Goal: Transaction & Acquisition: Book appointment/travel/reservation

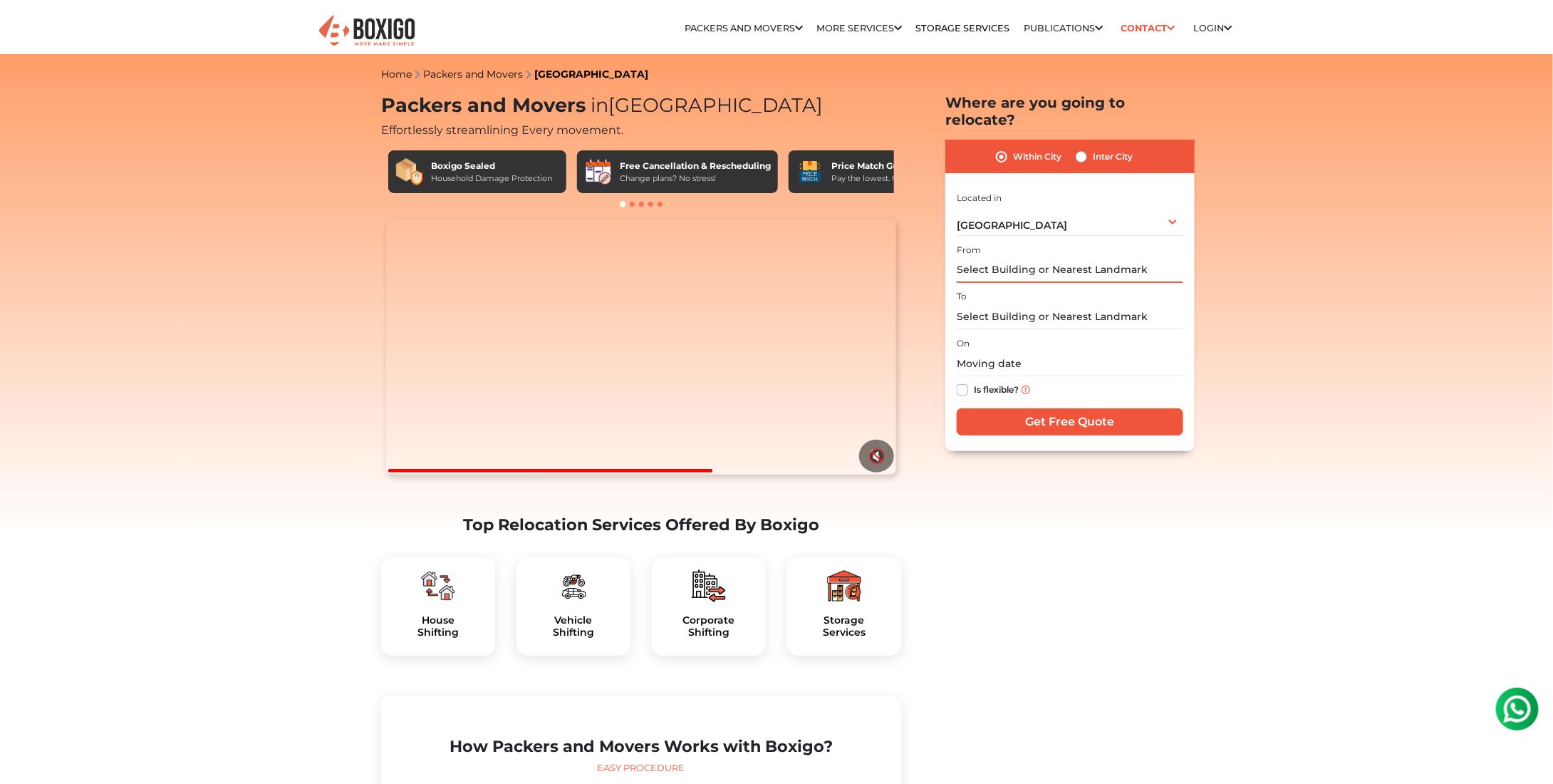
click at [1054, 258] on input "text" at bounding box center [1070, 270] width 226 height 25
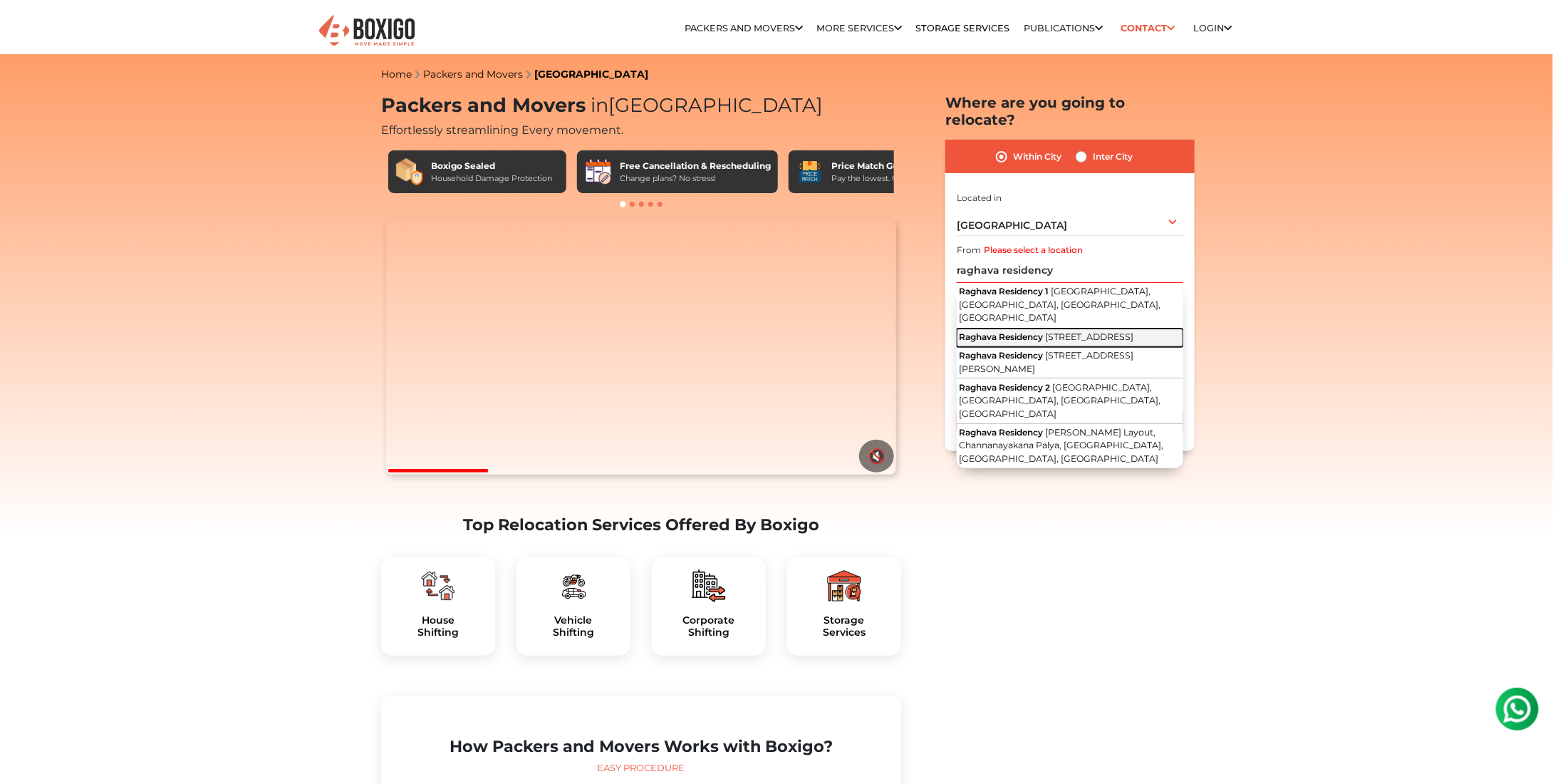
click at [1113, 331] on span "[STREET_ADDRESS]" at bounding box center [1089, 337] width 89 height 11
type input "Raghava Residency, [STREET_ADDRESS]"
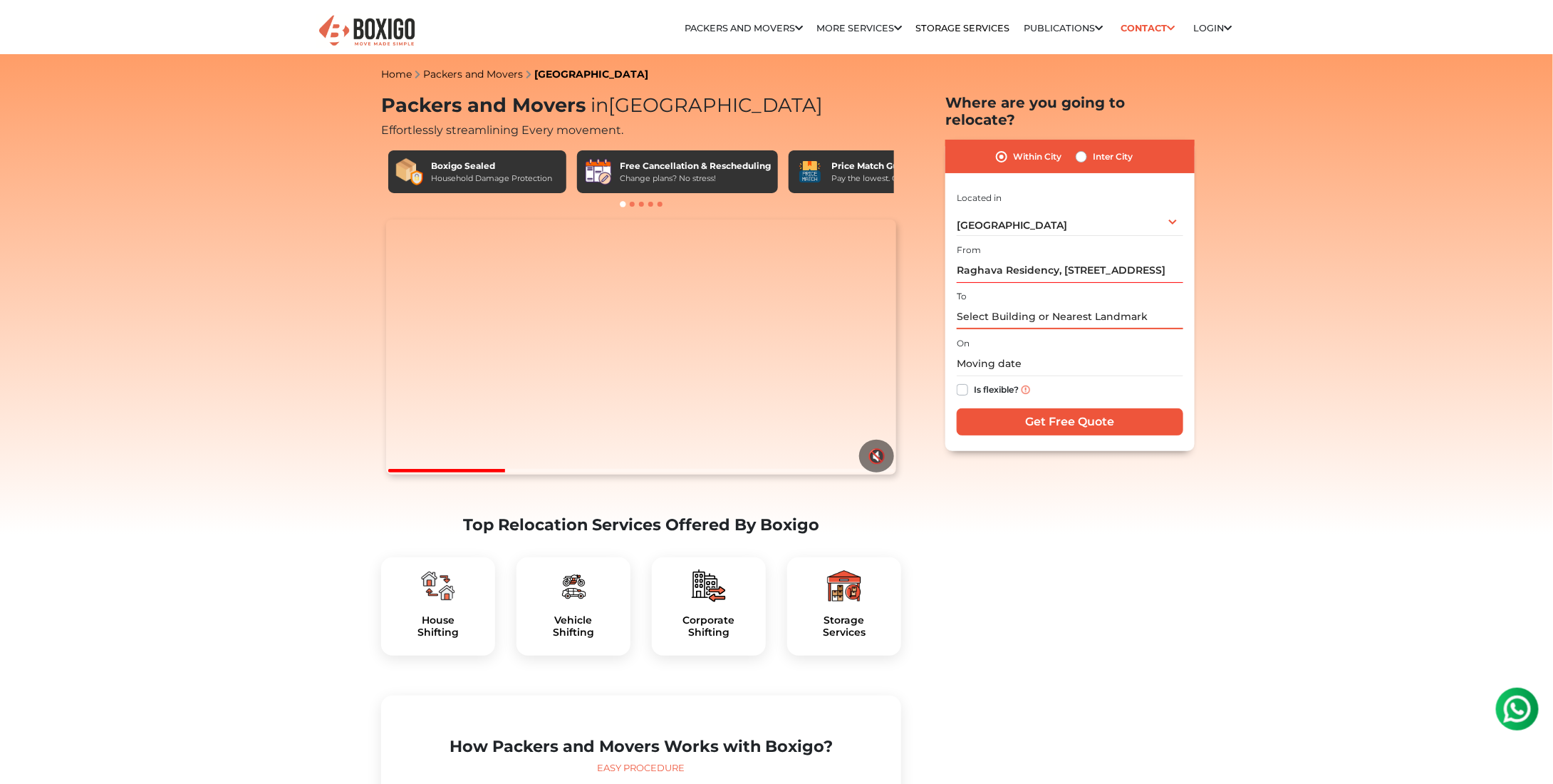
click at [1016, 304] on input "text" at bounding box center [1070, 317] width 226 height 25
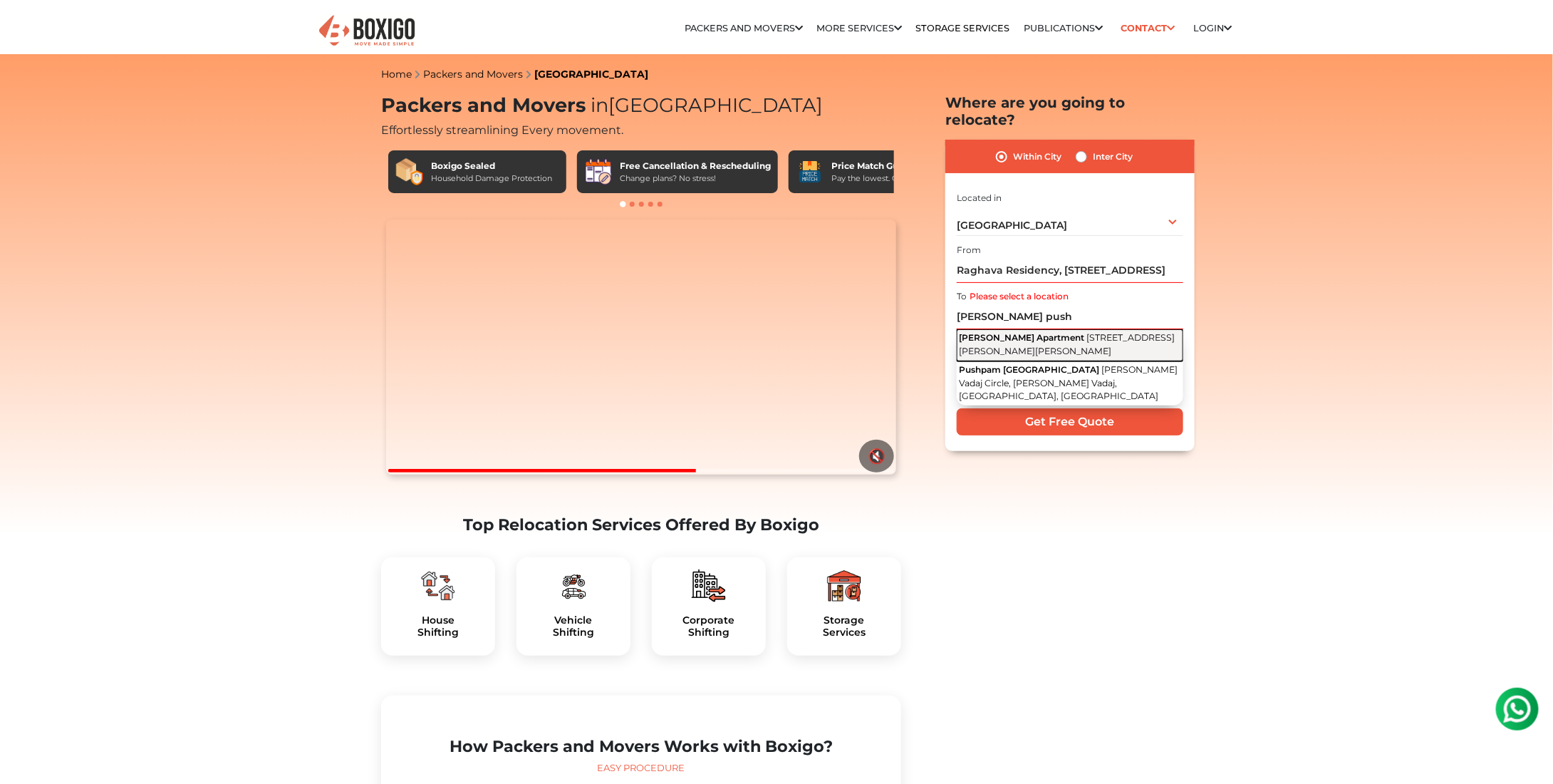
click at [1039, 332] on span "[STREET_ADDRESS][PERSON_NAME][PERSON_NAME]" at bounding box center [1066, 344] width 216 height 24
type input "[PERSON_NAME][GEOGRAPHIC_DATA], [STREET_ADDRESS][PERSON_NAME]"
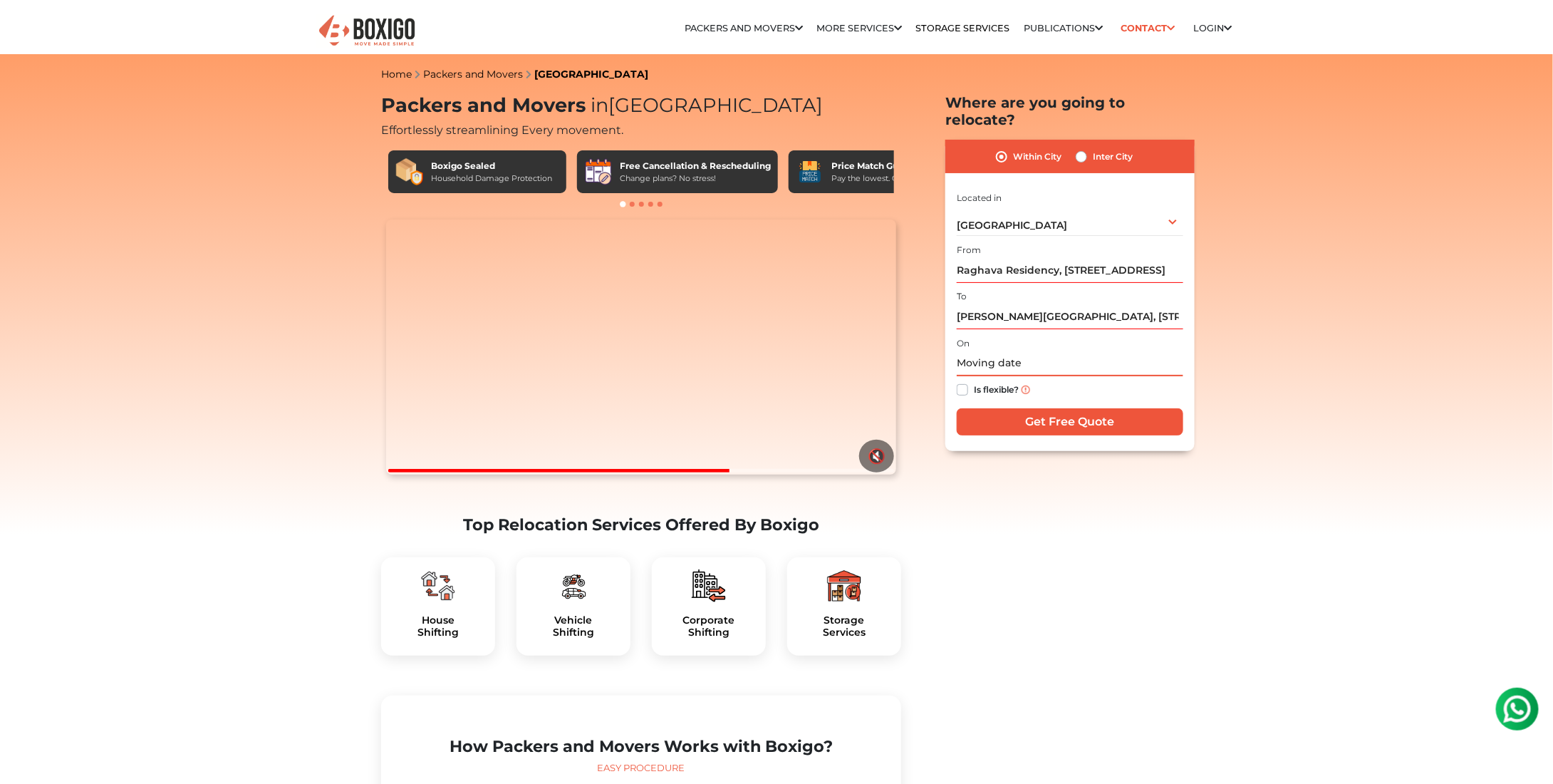
click at [1006, 353] on input "text" at bounding box center [1070, 363] width 226 height 25
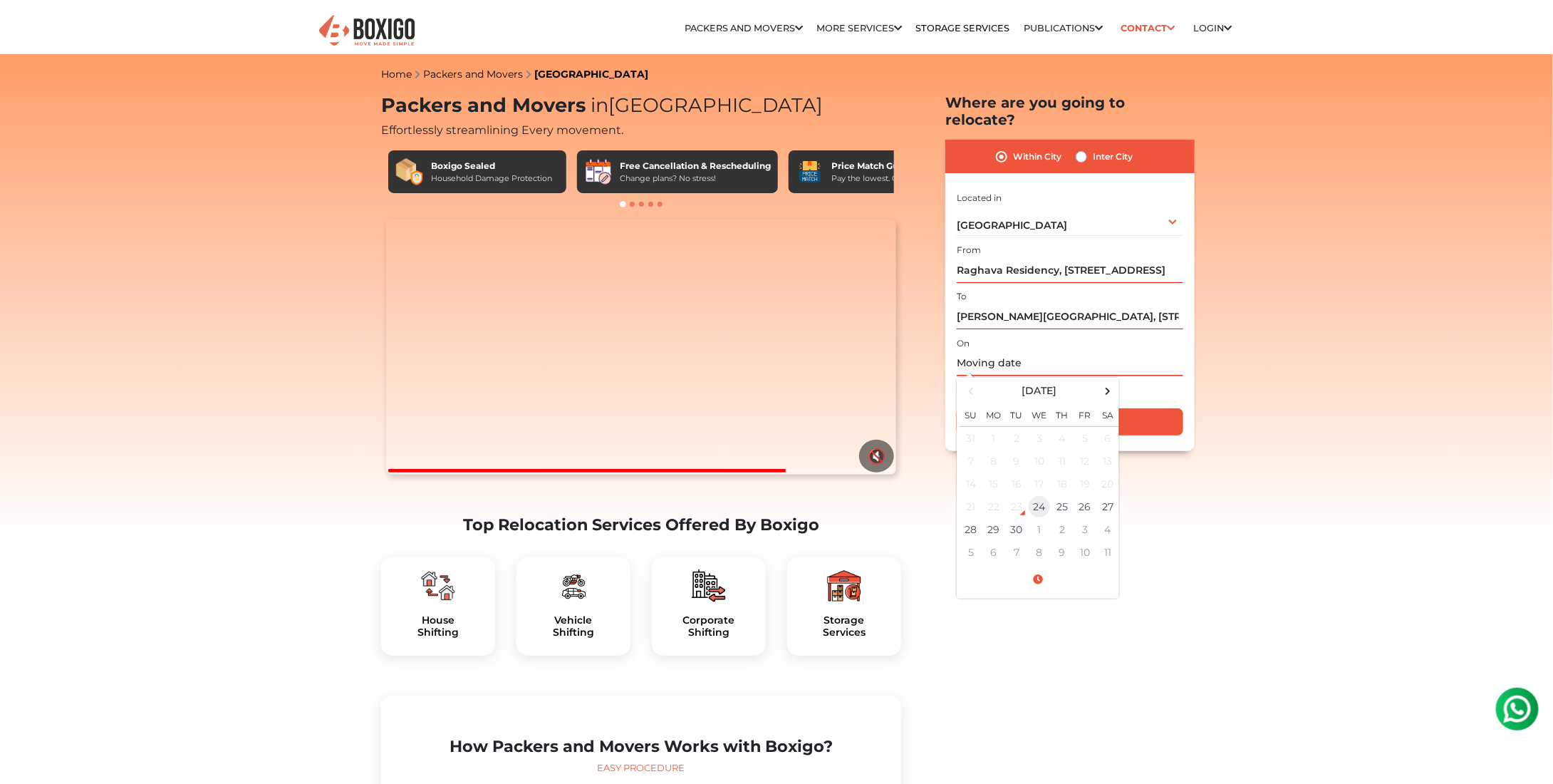
click at [1046, 495] on td "24" at bounding box center [1039, 506] width 22 height 22
type input "[DATE] 11:54 AM"
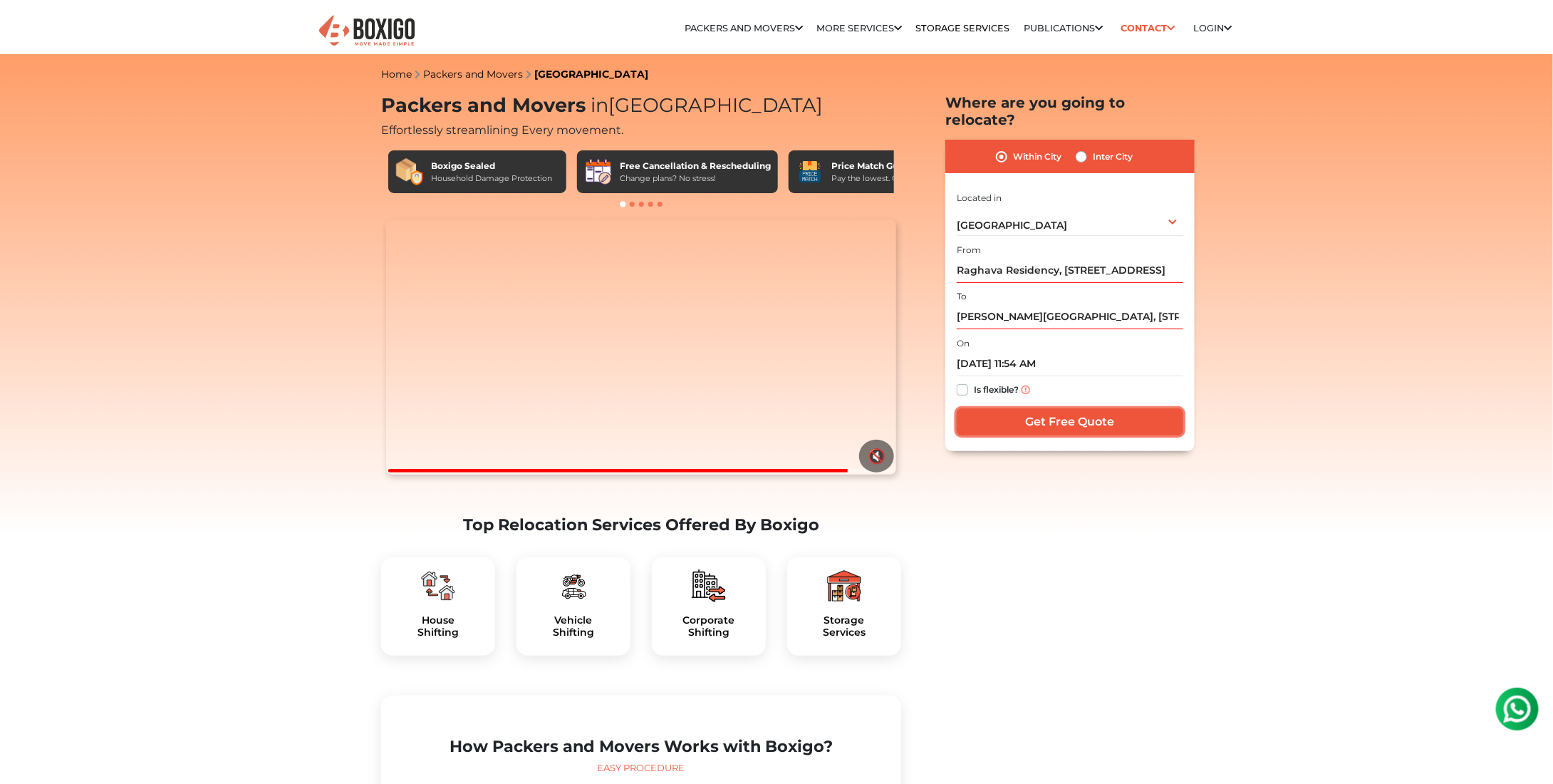
click at [1061, 408] on input "Get Free Quote" at bounding box center [1070, 422] width 226 height 27
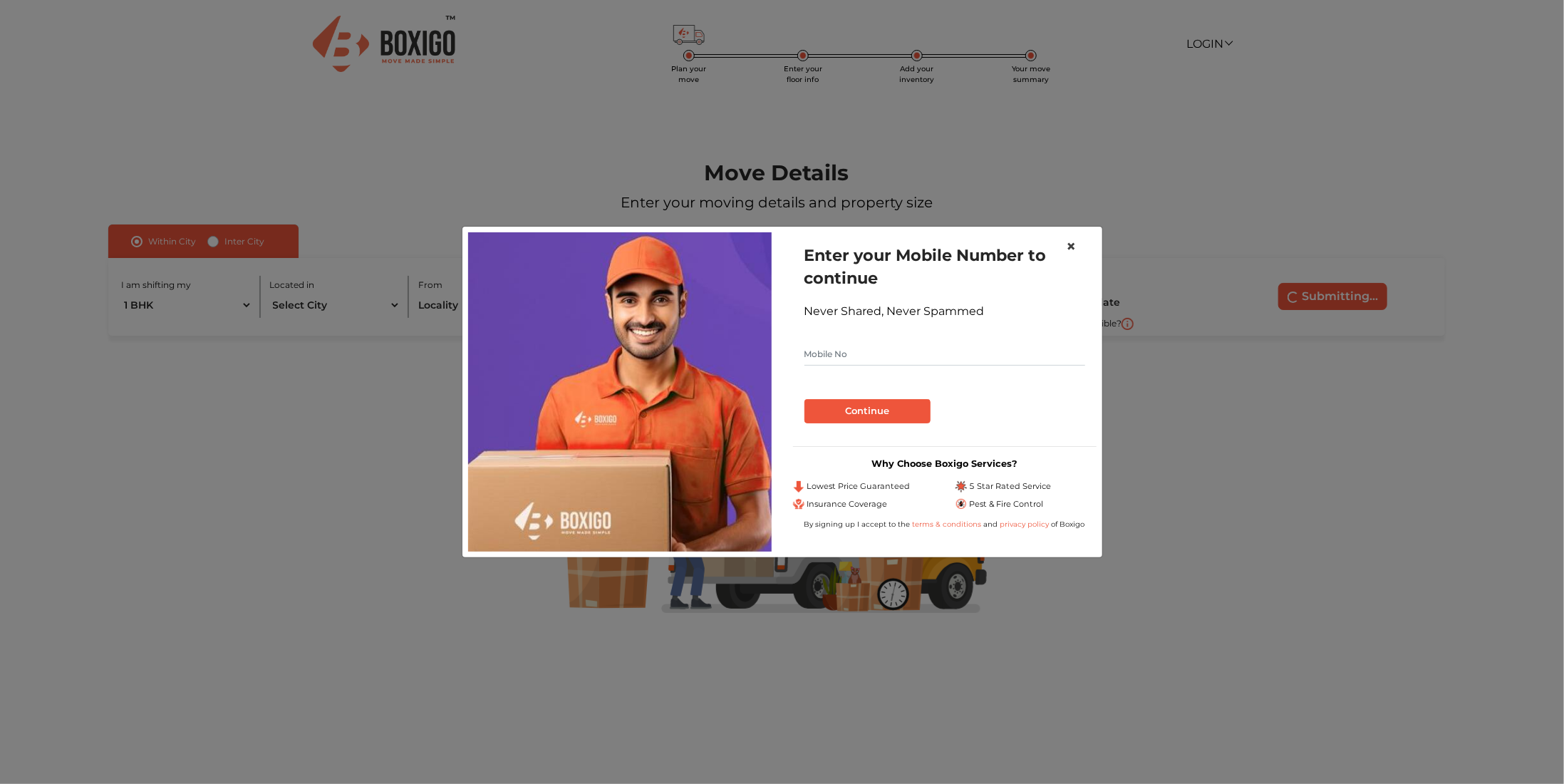
click at [1074, 242] on span "×" at bounding box center [1072, 245] width 10 height 21
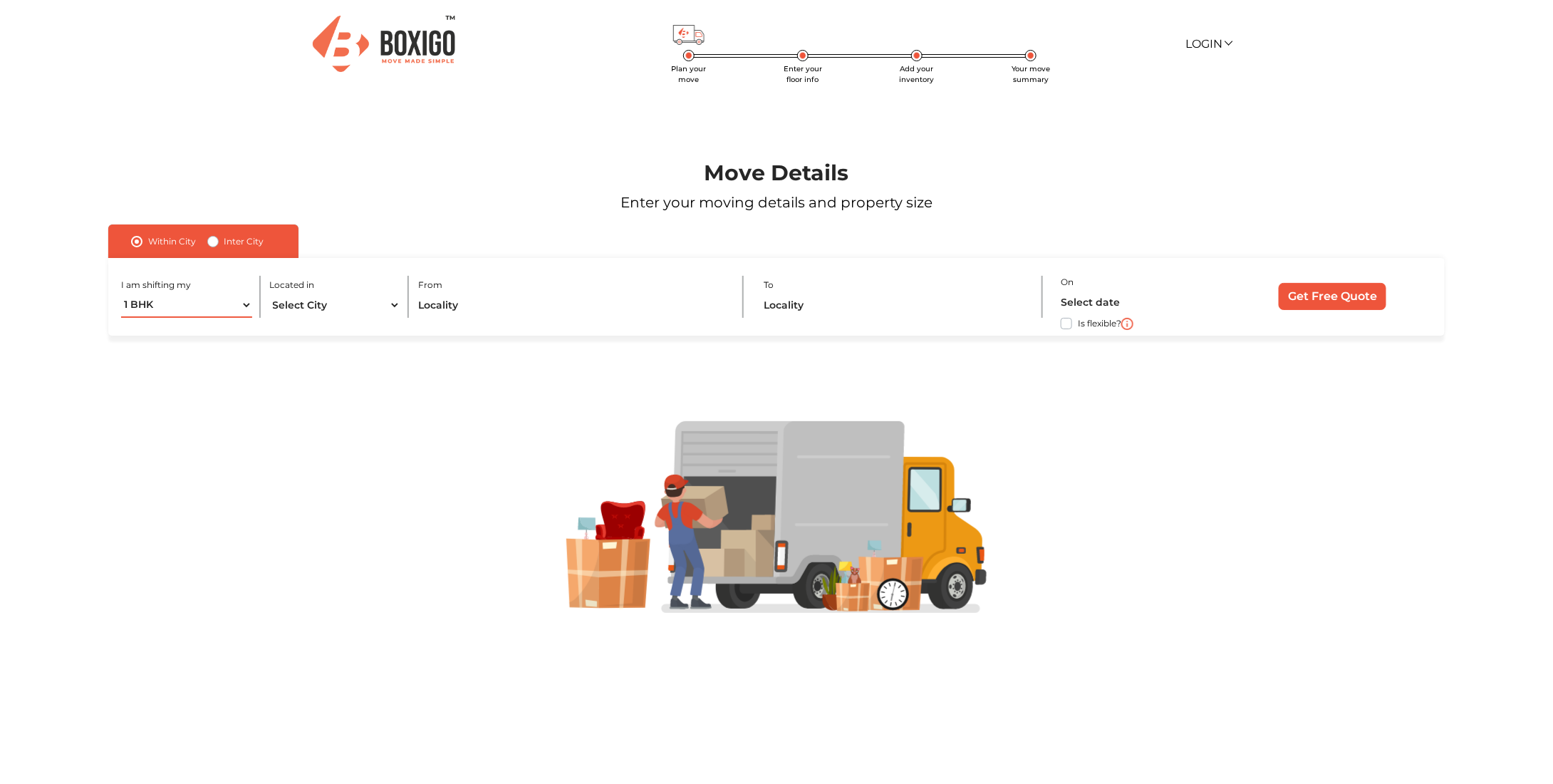
click at [243, 312] on select "1 BHK 2 BHK 3 BHK 3 + BHK FEW ITEMS" at bounding box center [186, 305] width 131 height 25
select select "2 BHK"
click at [121, 293] on select "1 BHK 2 BHK 3 BHK 3 + BHK FEW ITEMS" at bounding box center [186, 305] width 131 height 25
click at [351, 306] on select "Select City Bangalore Bengaluru Bhopal Bhubaneswar Chennai Coimbatore Cuttack D…" at bounding box center [336, 305] width 131 height 25
select select "[GEOGRAPHIC_DATA]"
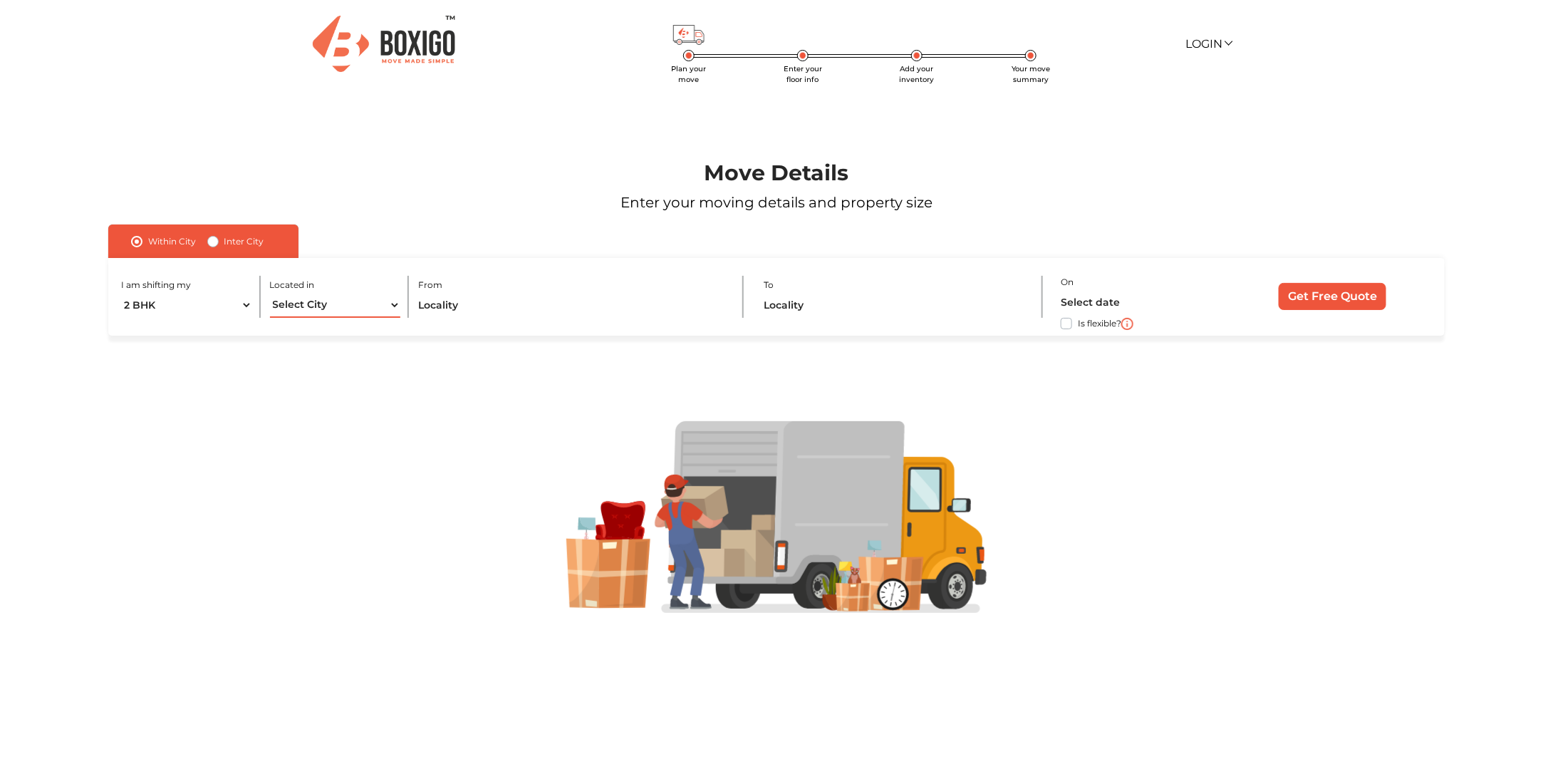
click at [270, 293] on select "Select City Bangalore Bengaluru Bhopal Bhubaneswar Chennai Coimbatore Cuttack D…" at bounding box center [336, 305] width 131 height 25
click at [465, 304] on input "text" at bounding box center [571, 305] width 306 height 25
type input "vijaya bank"
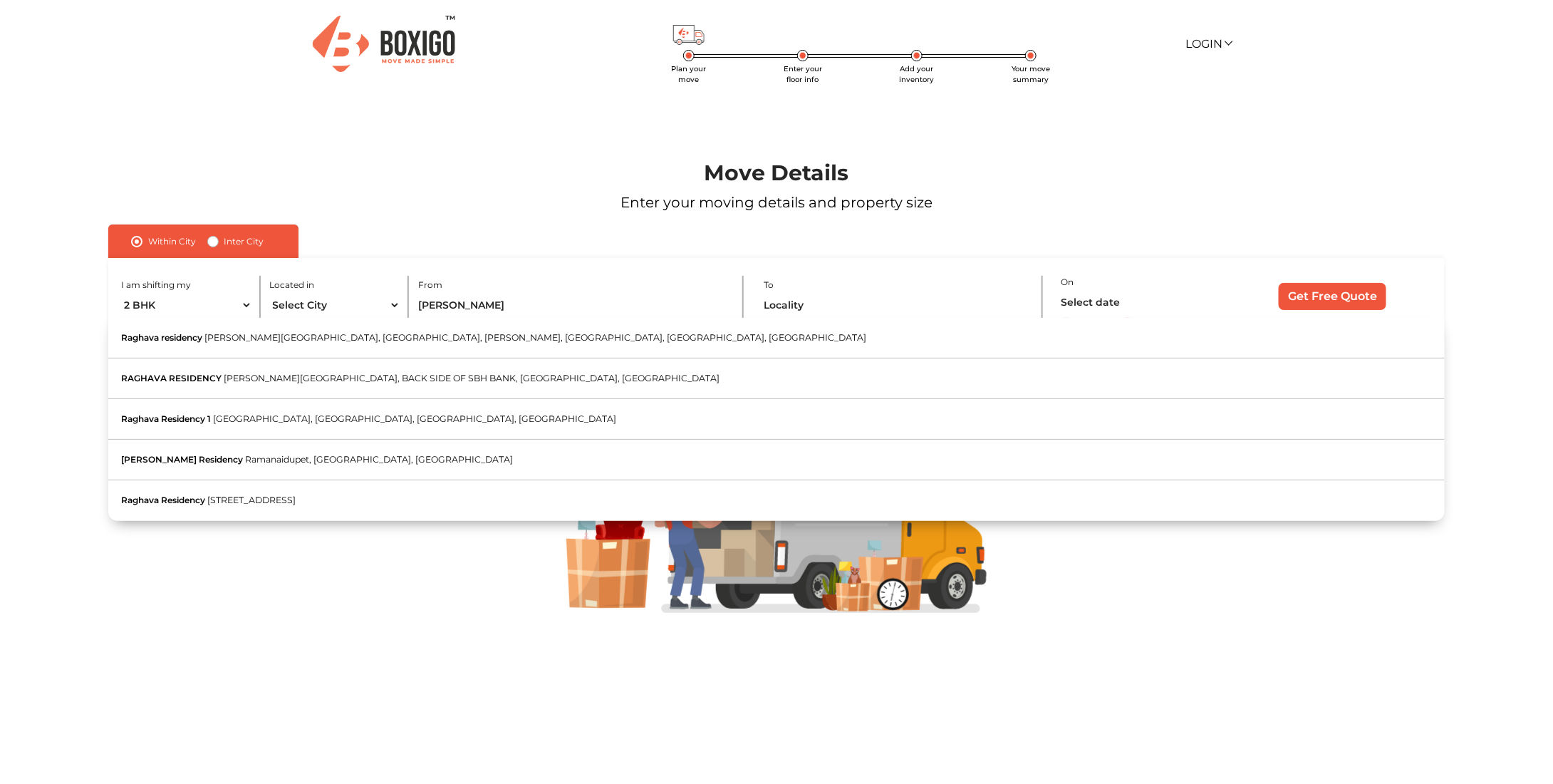
drag, startPoint x: 473, startPoint y: 499, endPoint x: 670, endPoint y: 429, distance: 209.1
click at [296, 499] on span "[STREET_ADDRESS]" at bounding box center [252, 499] width 89 height 11
type input "Raghava Residency, [STREET_ADDRESS]"
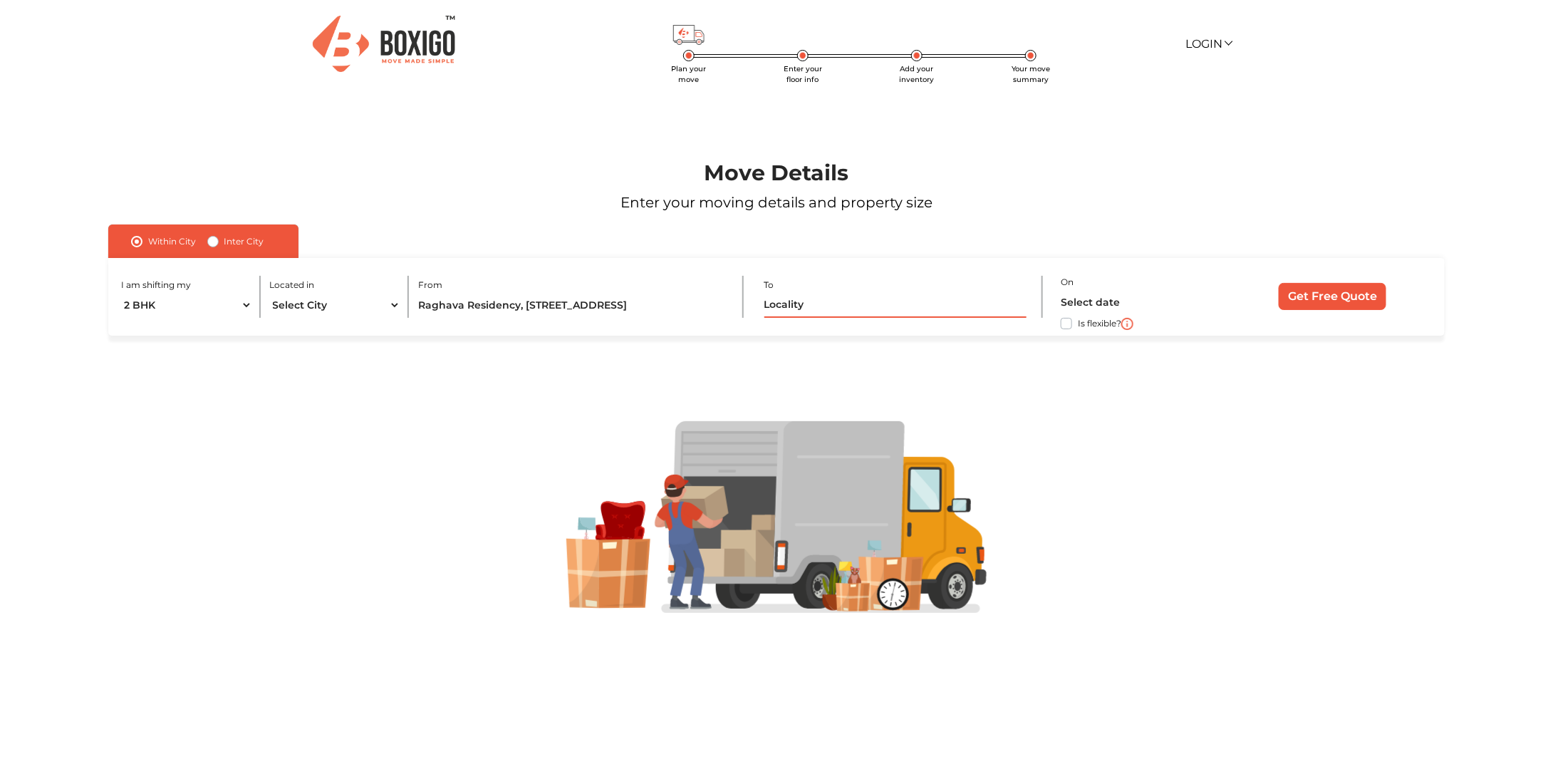
click at [796, 307] on input "text" at bounding box center [896, 305] width 263 height 25
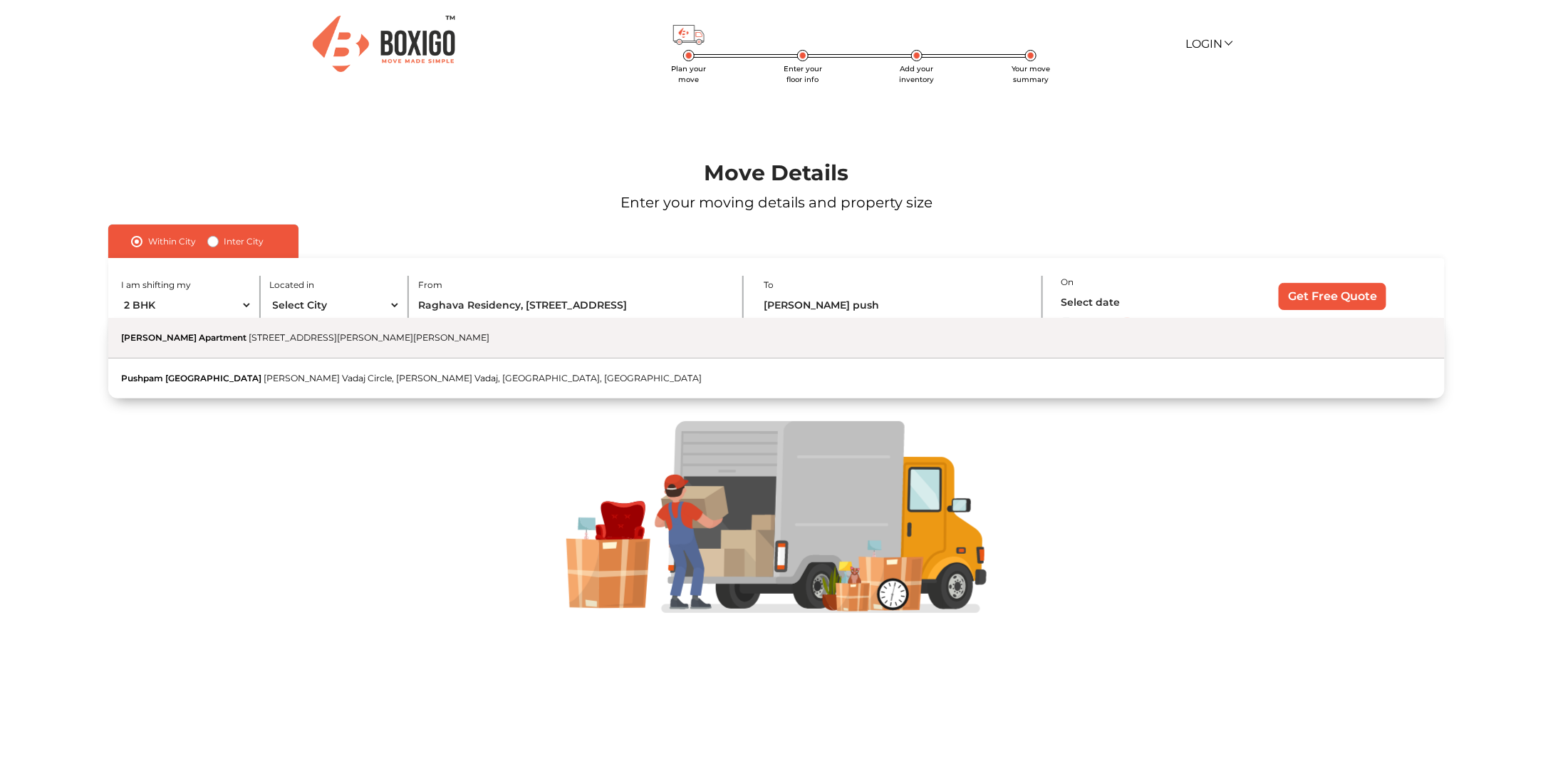
click at [567, 348] on button "NAVA PUSHKARA Apartment 1st Cross Road, Adur Annayappa Layout, Raghavendra Naga…" at bounding box center [777, 337] width 1337 height 40
type input "[PERSON_NAME][GEOGRAPHIC_DATA], [STREET_ADDRESS][PERSON_NAME]"
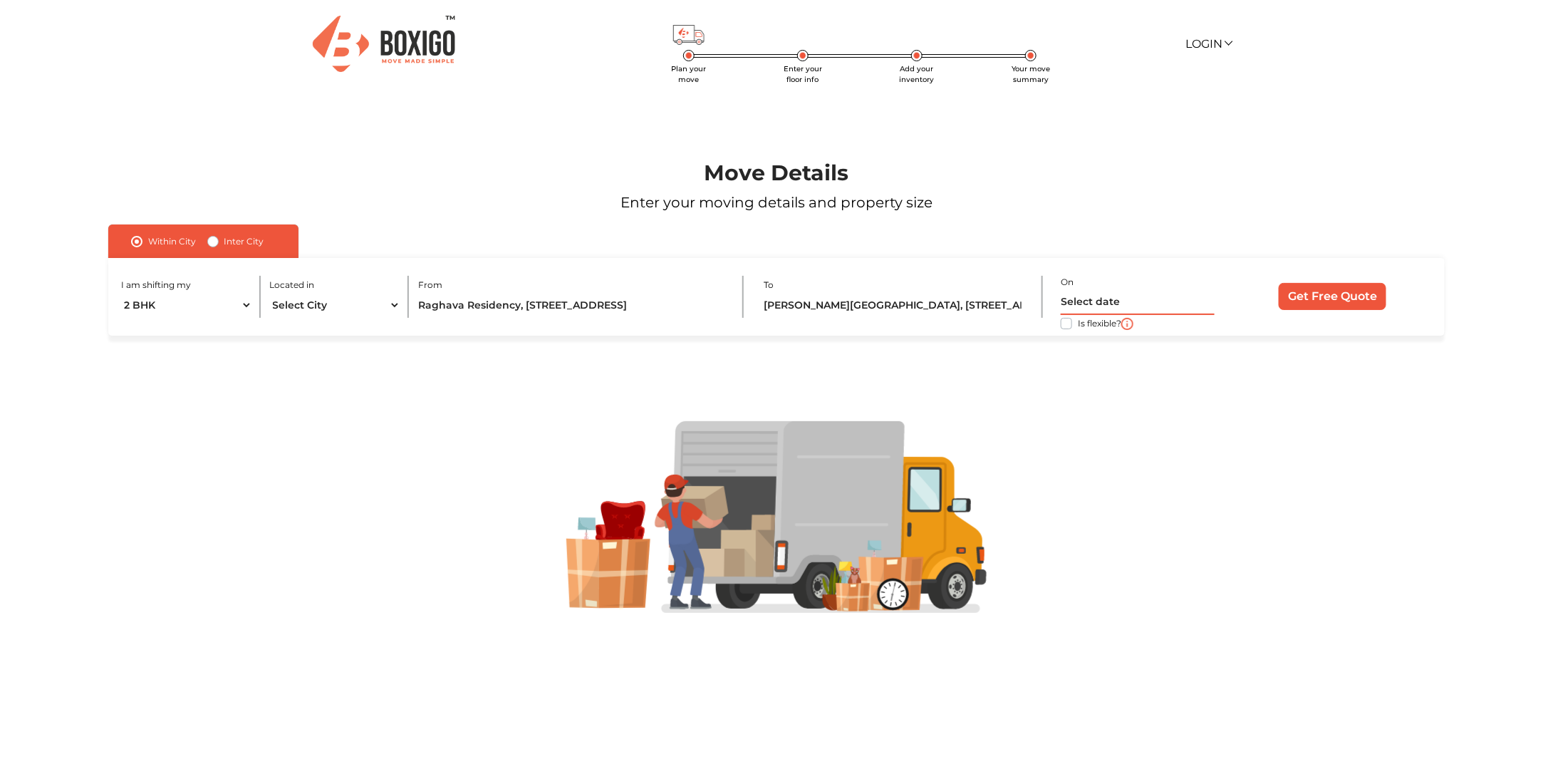
click at [1123, 309] on input "text" at bounding box center [1138, 303] width 154 height 25
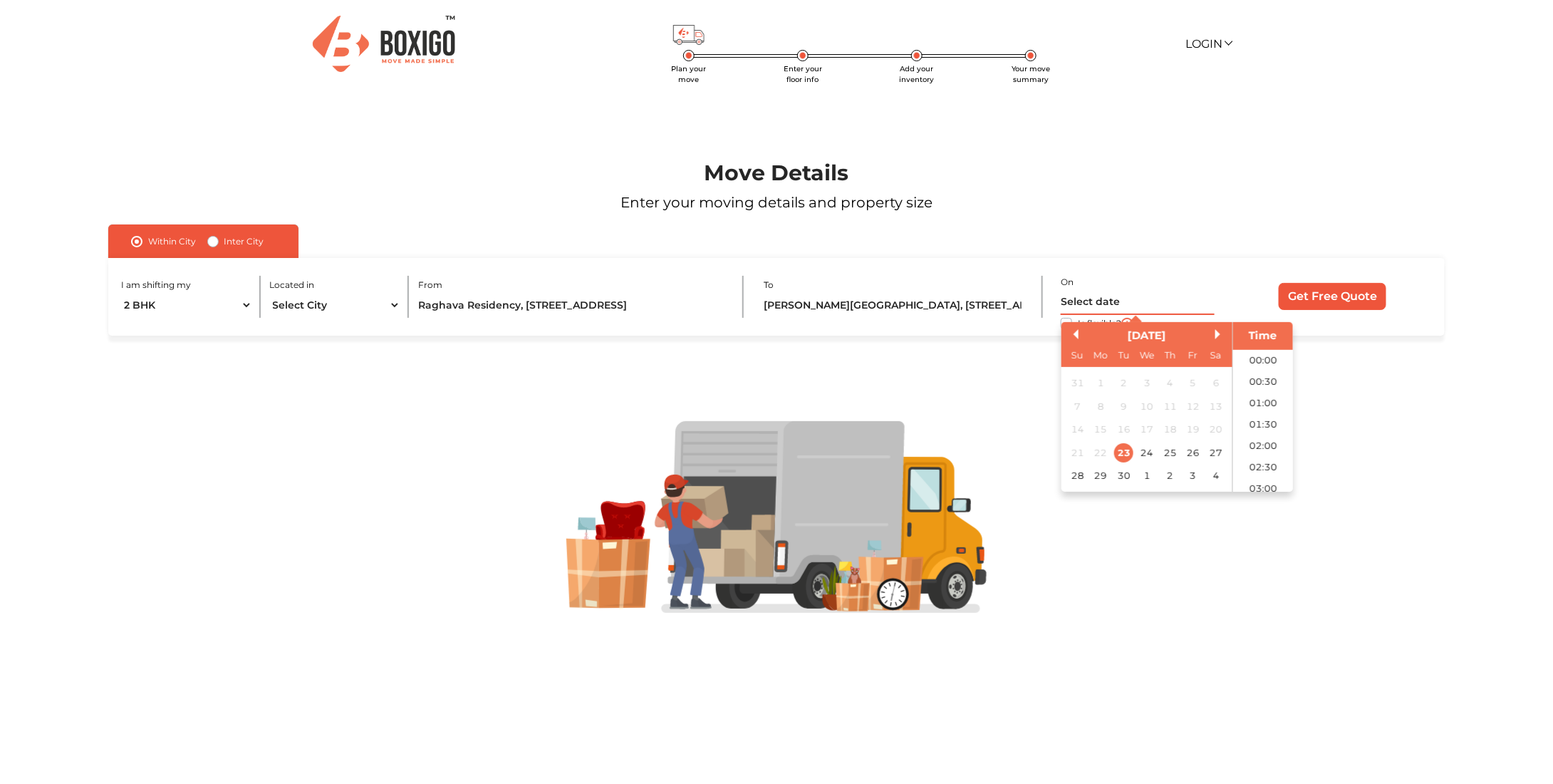
scroll to position [473, 0]
click at [1143, 452] on div "24" at bounding box center [1147, 452] width 19 height 19
type input "24/09/2025 12:00 AM"
click at [1352, 295] on input "Get Free Quote" at bounding box center [1333, 296] width 107 height 27
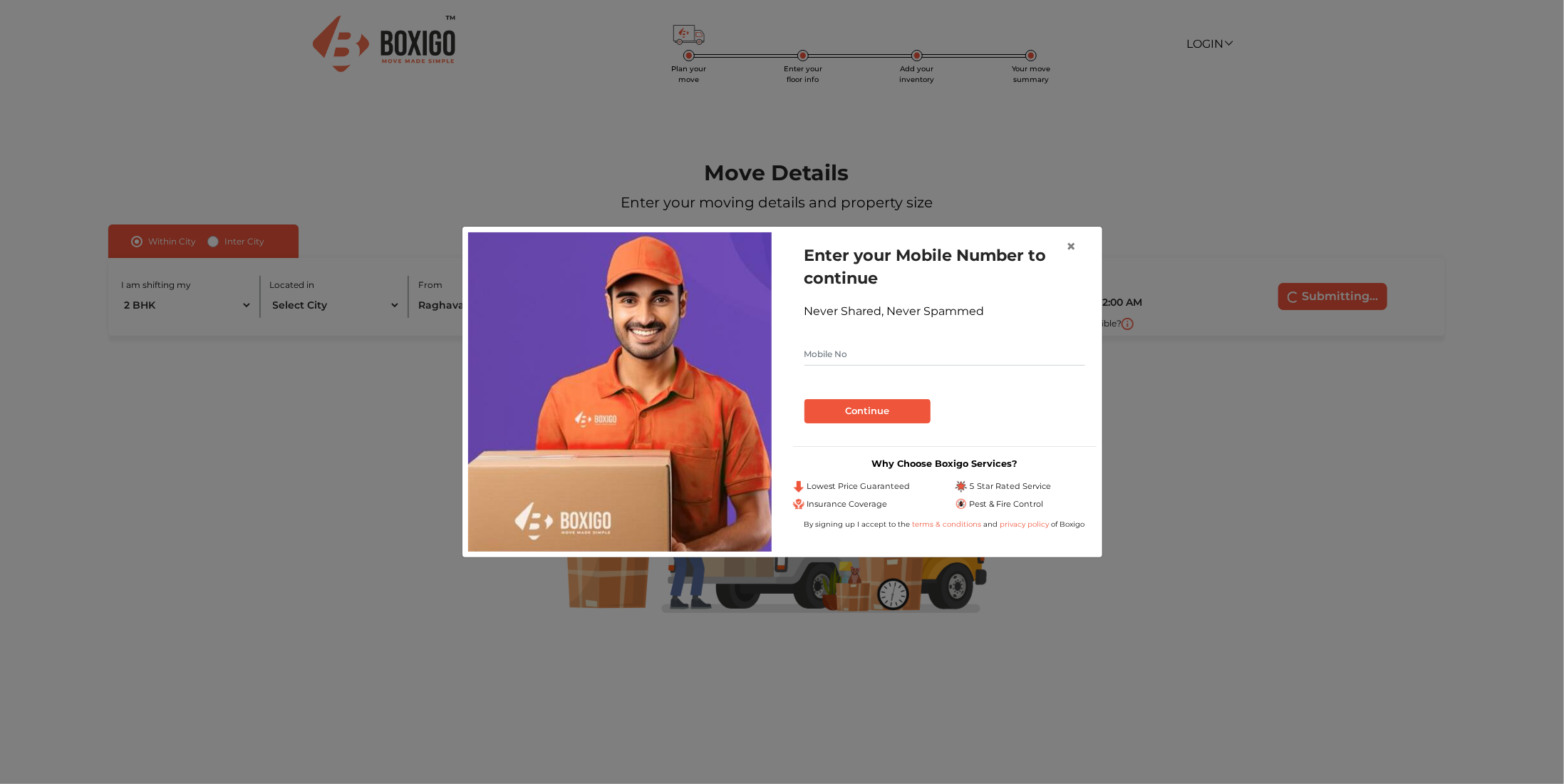
click at [867, 350] on input "text" at bounding box center [945, 354] width 281 height 22
click at [1075, 245] on span "×" at bounding box center [1072, 245] width 10 height 21
